Goal: Check status

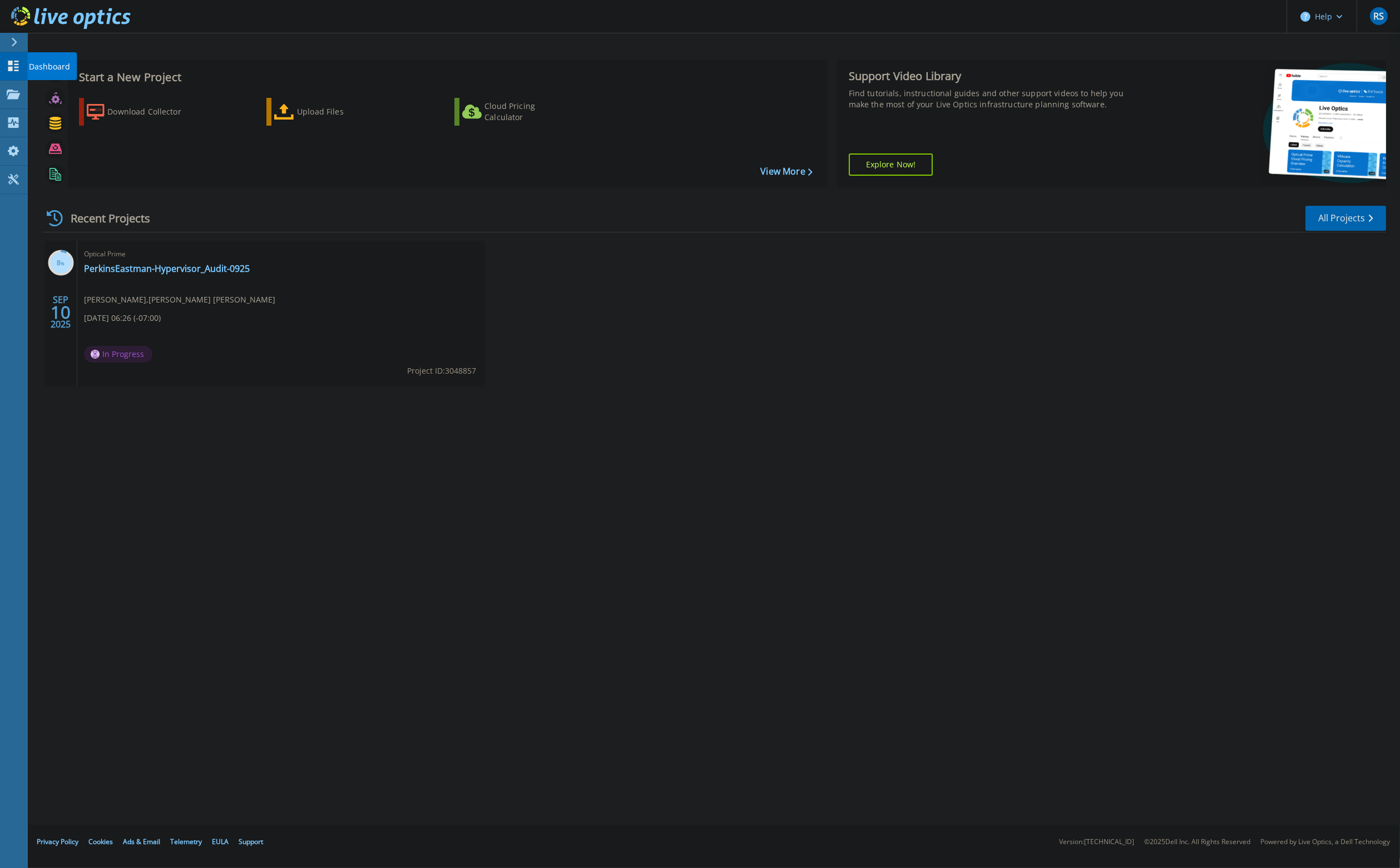
click at [39, 64] on p "Dashboard" at bounding box center [49, 67] width 41 height 29
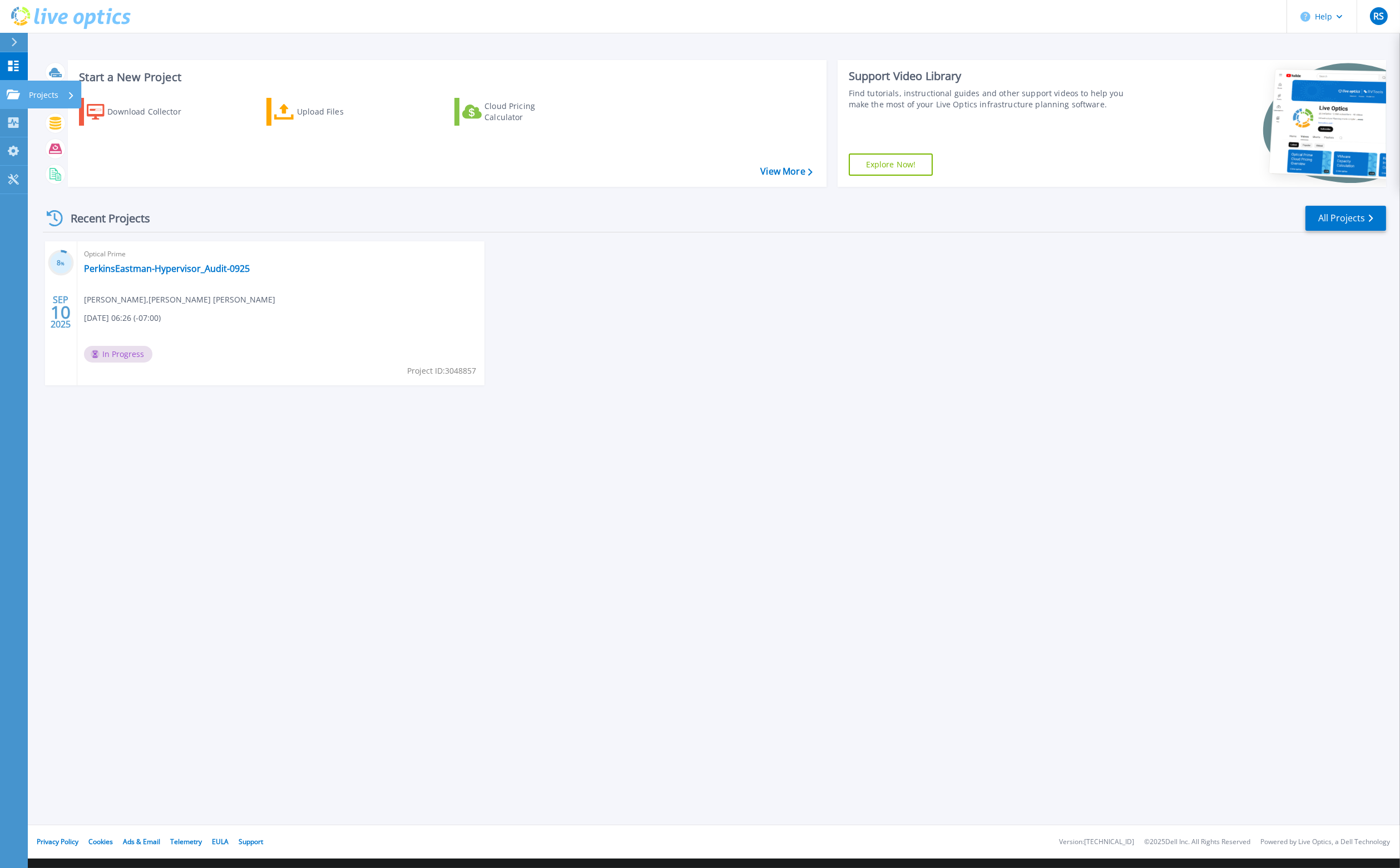
click at [42, 94] on p "Projects" at bounding box center [43, 95] width 29 height 29
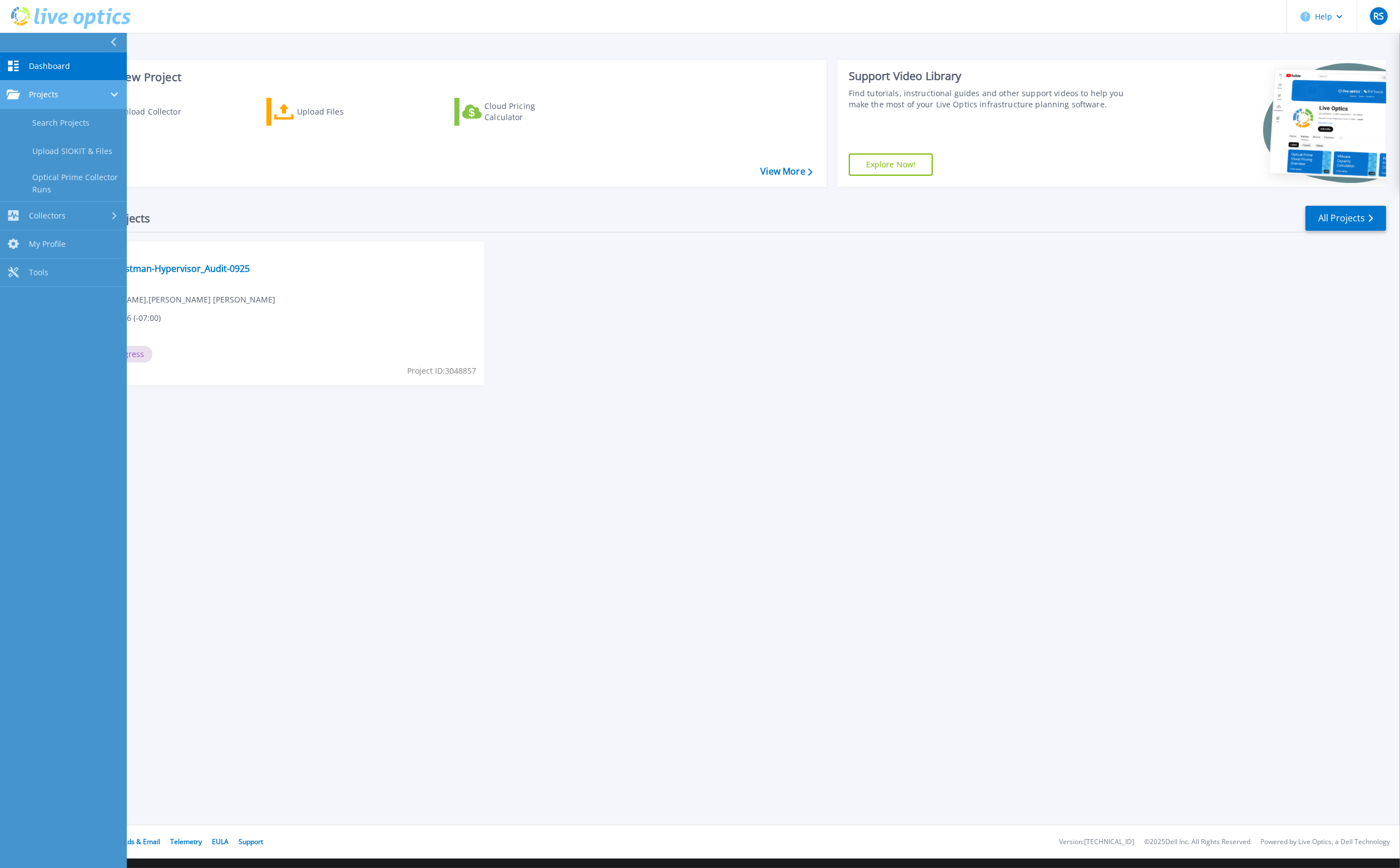
click at [51, 101] on link "Projects Projects" at bounding box center [63, 94] width 127 height 28
click at [53, 100] on link "Projects Projects" at bounding box center [63, 94] width 127 height 28
click at [55, 117] on link "Search Projects" at bounding box center [63, 123] width 127 height 28
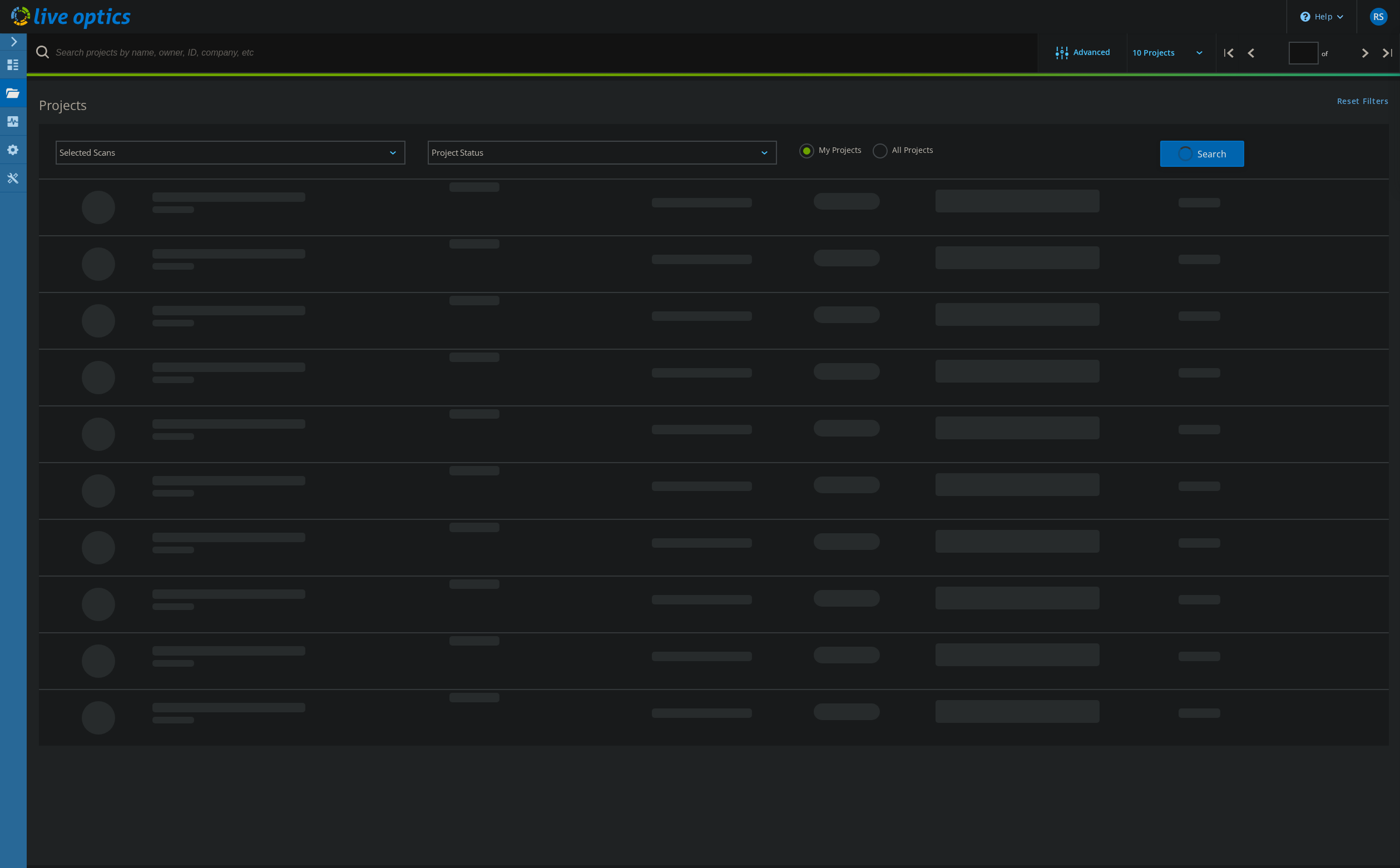
type input "1"
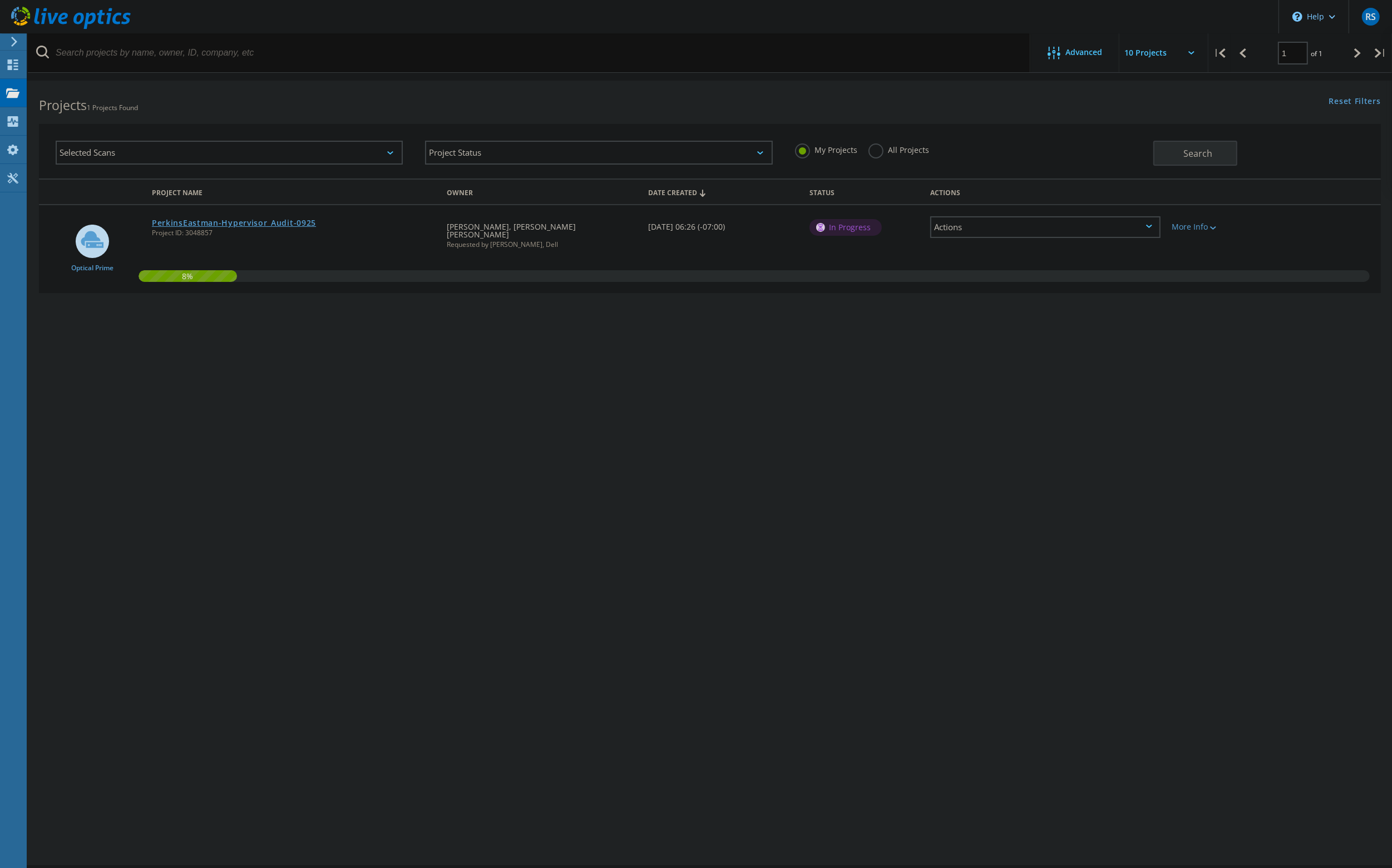
click at [261, 221] on link "PerkinsEastman-Hypervisor_Audit-0925" at bounding box center [234, 223] width 164 height 8
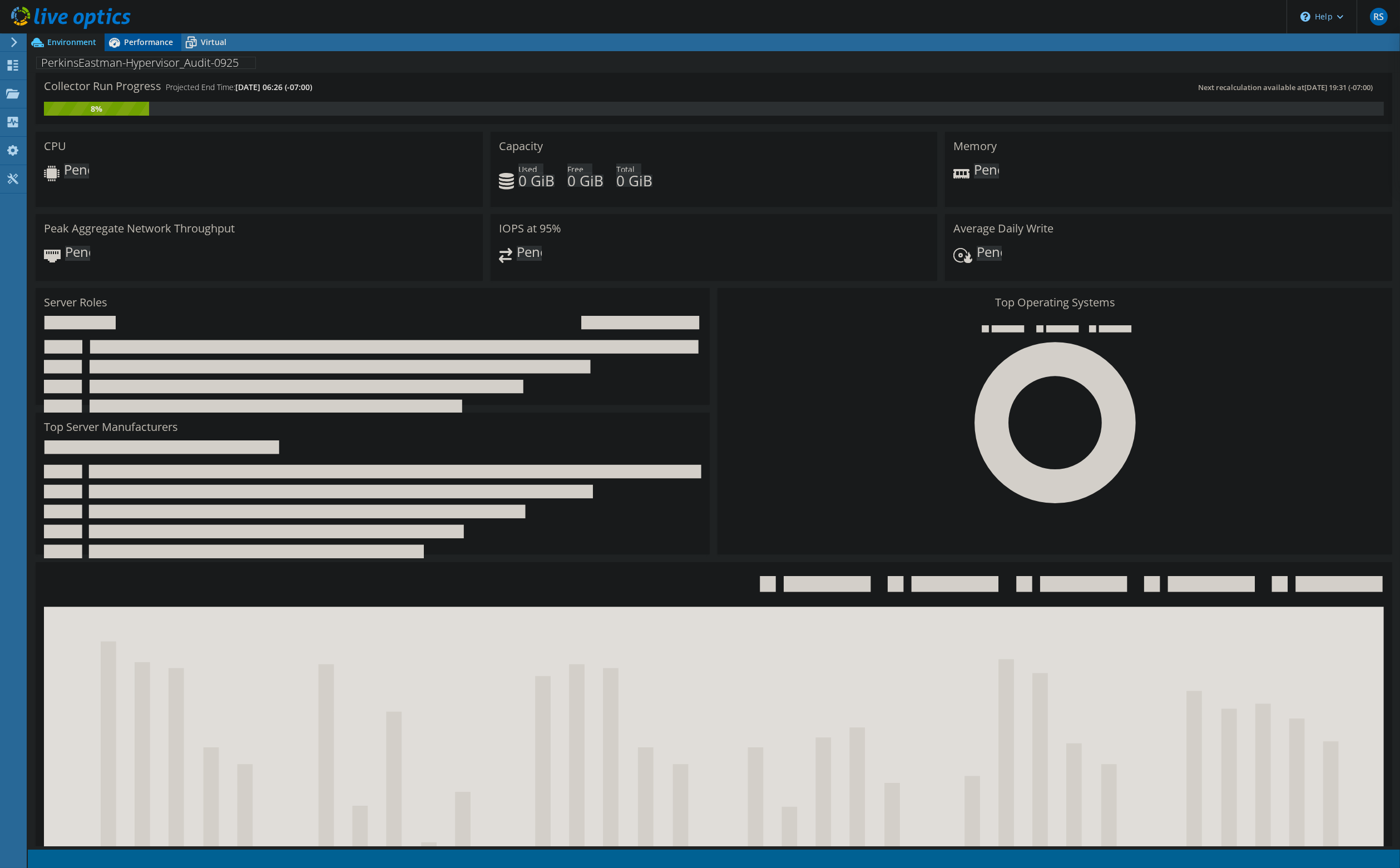
click at [153, 42] on span "Performance" at bounding box center [148, 42] width 49 height 11
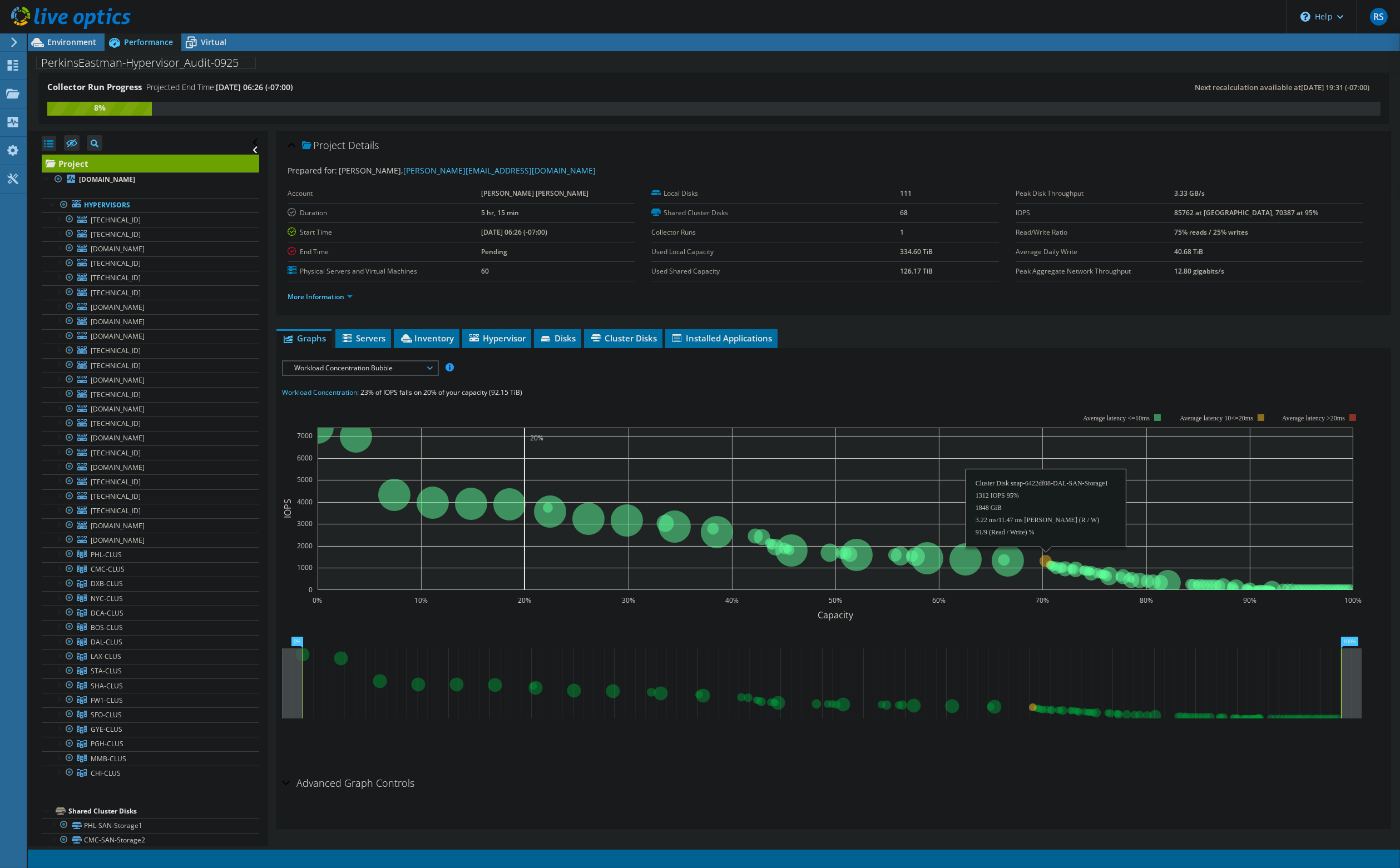
click at [1047, 556] on circle at bounding box center [1045, 561] width 12 height 12
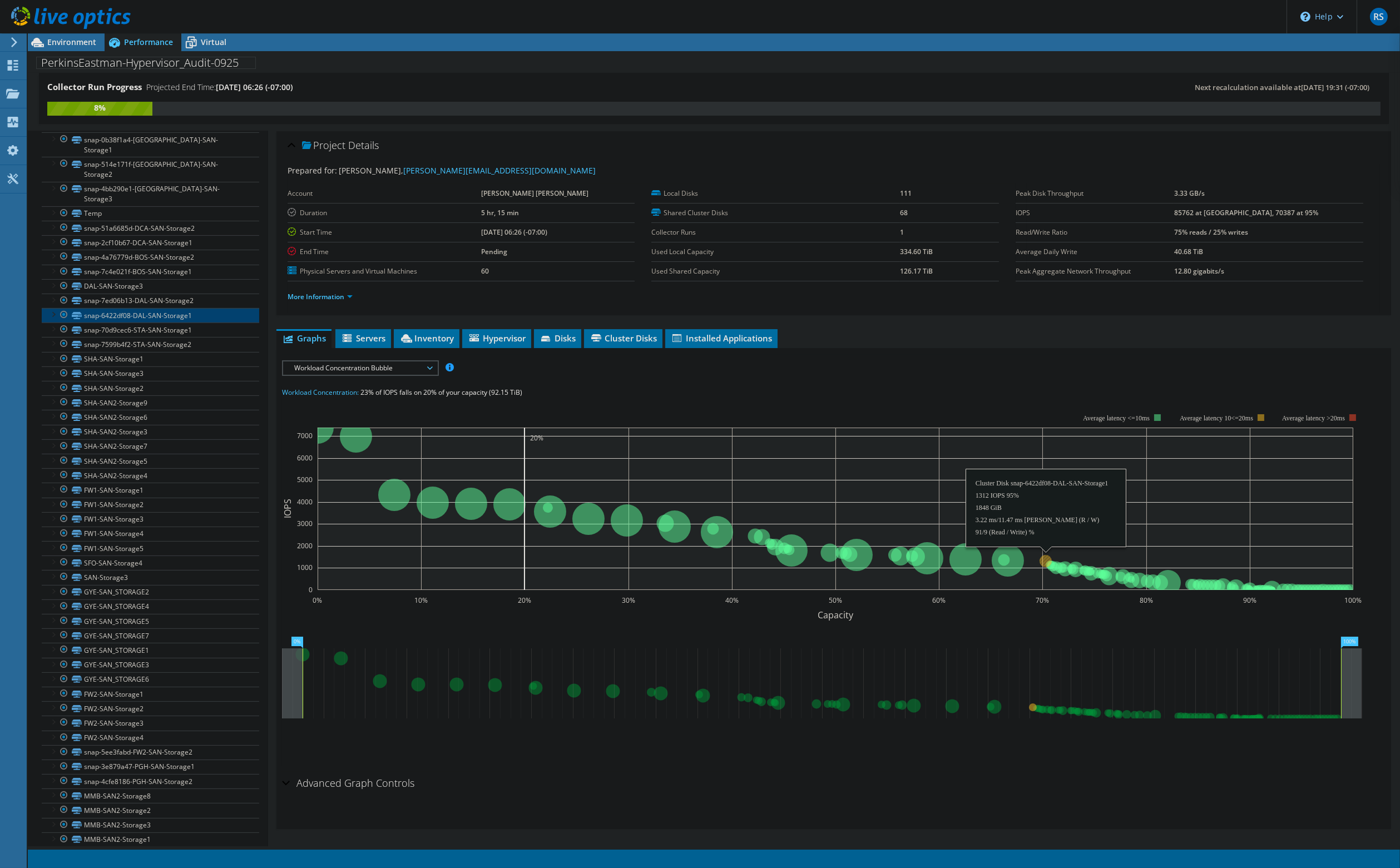
scroll to position [950, 0]
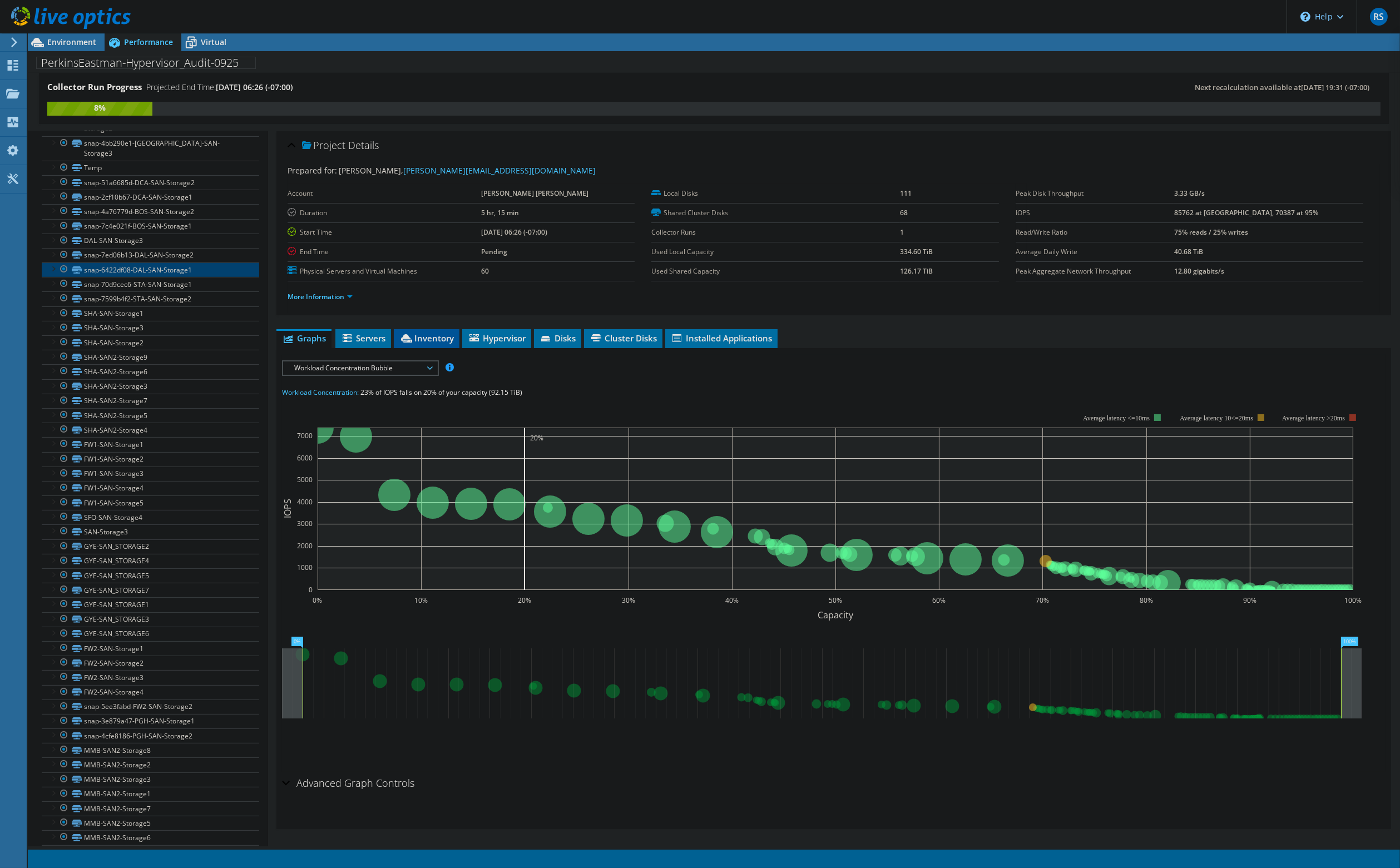
click at [427, 337] on span "Inventory" at bounding box center [427, 338] width 55 height 11
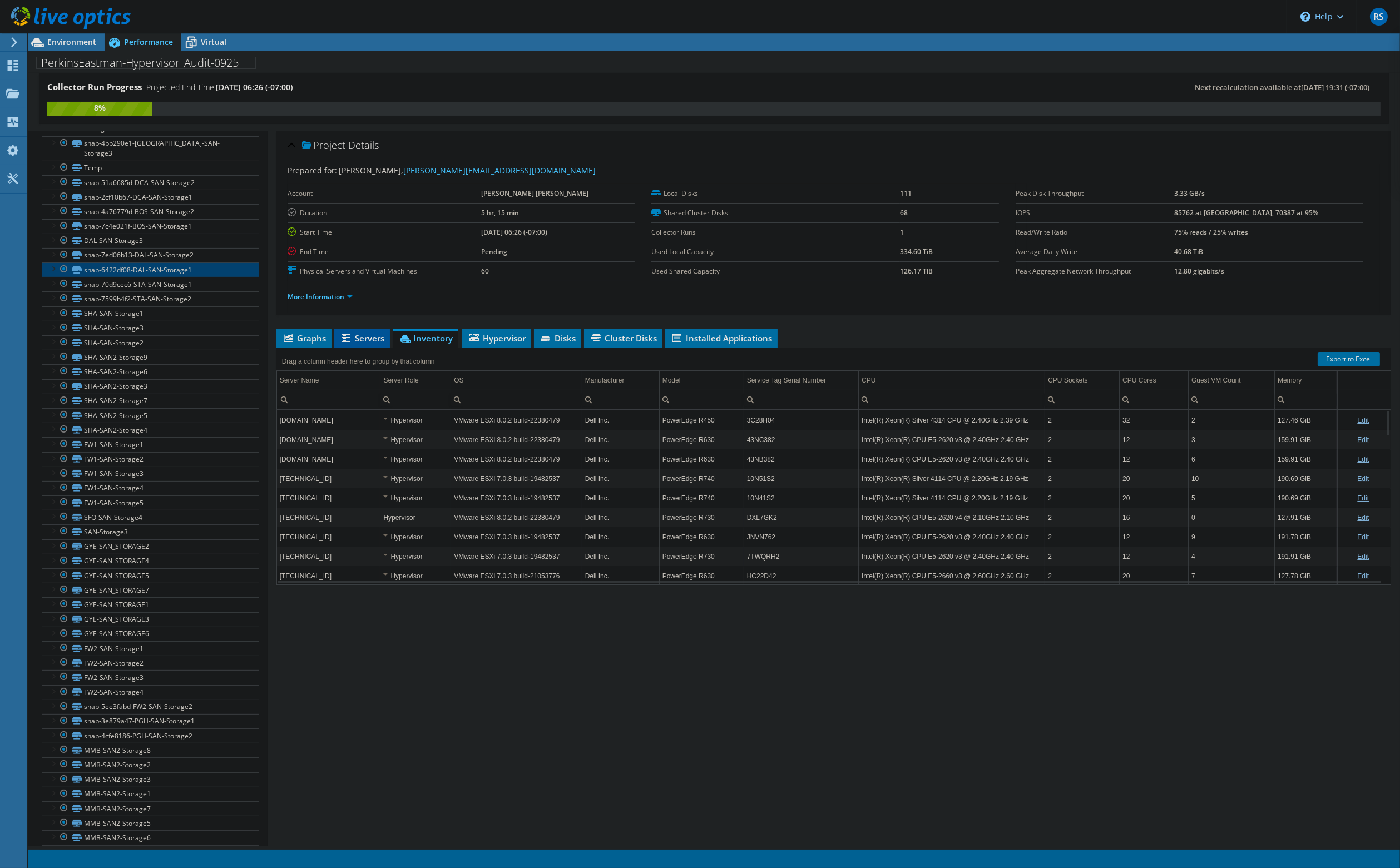
click at [360, 333] on span "Servers" at bounding box center [362, 338] width 44 height 11
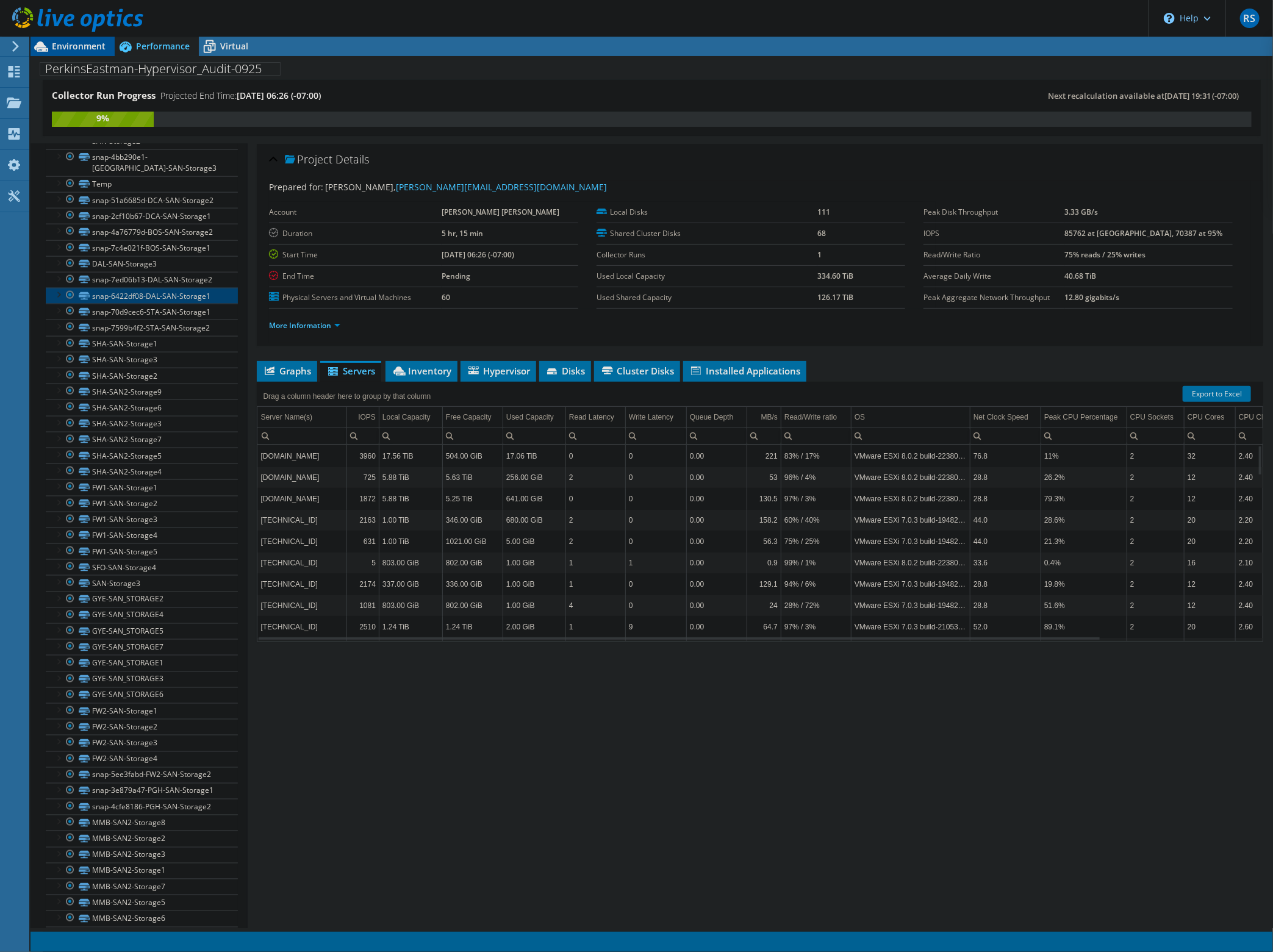
click at [74, 47] on span "Environment" at bounding box center [78, 46] width 53 height 12
